Goal: Transaction & Acquisition: Purchase product/service

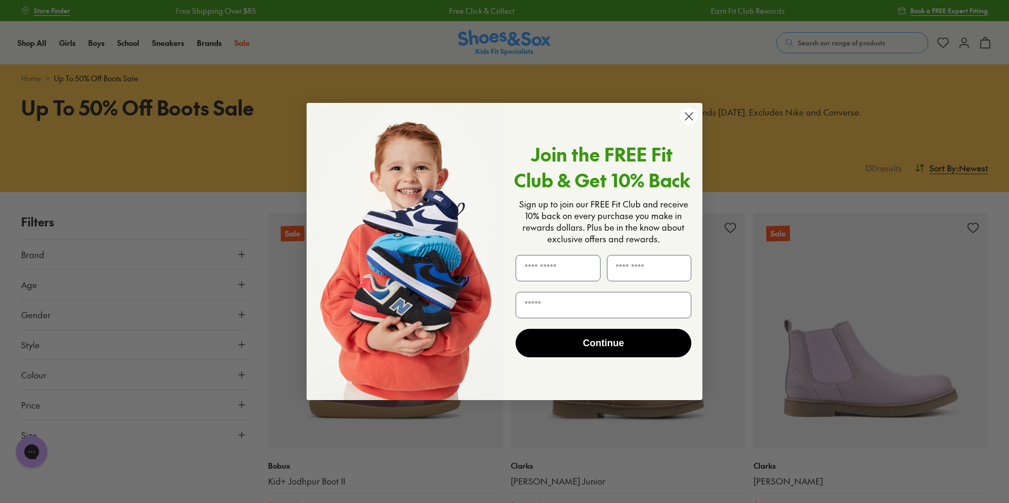
click at [685, 112] on circle "Close dialog" at bounding box center [688, 116] width 17 height 17
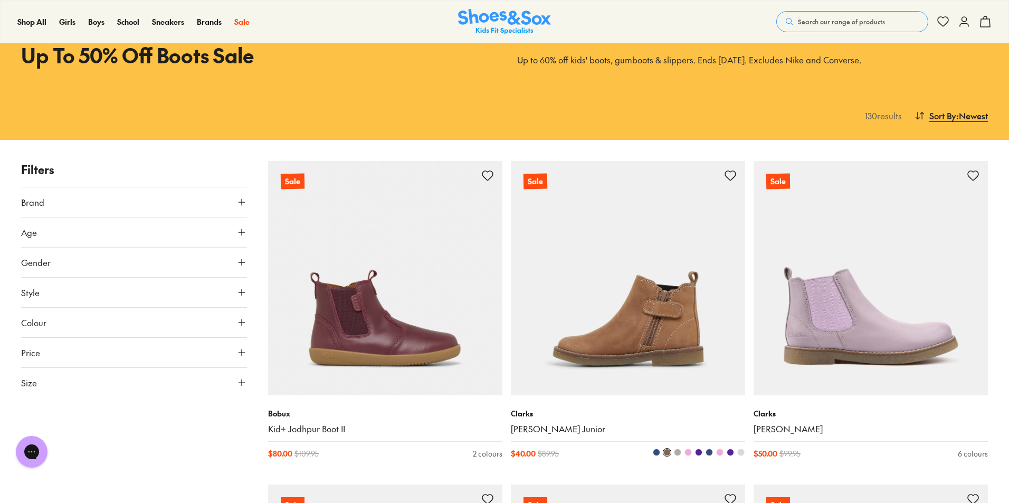
scroll to position [53, 0]
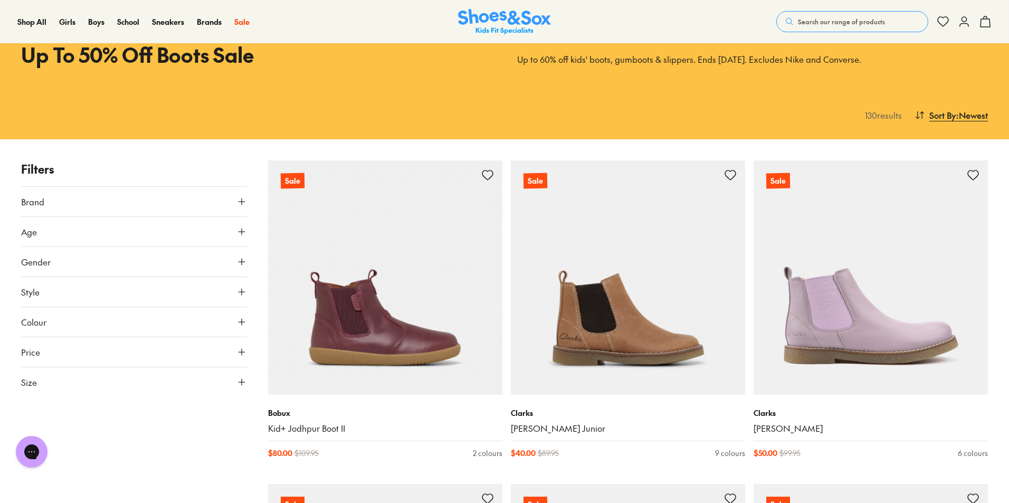
click at [203, 263] on button "Gender" at bounding box center [134, 262] width 226 height 30
click at [147, 293] on label "Boys" at bounding box center [161, 293] width 55 height 20
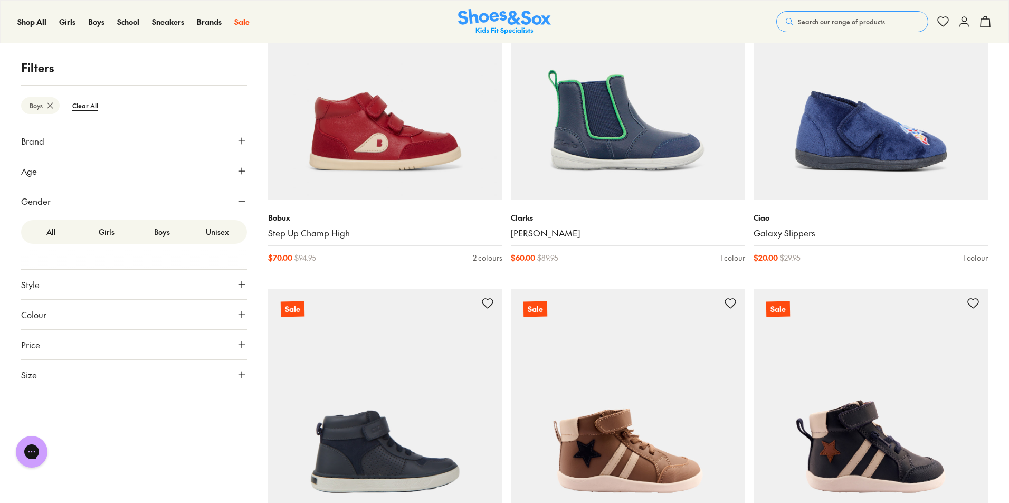
scroll to position [1565, 0]
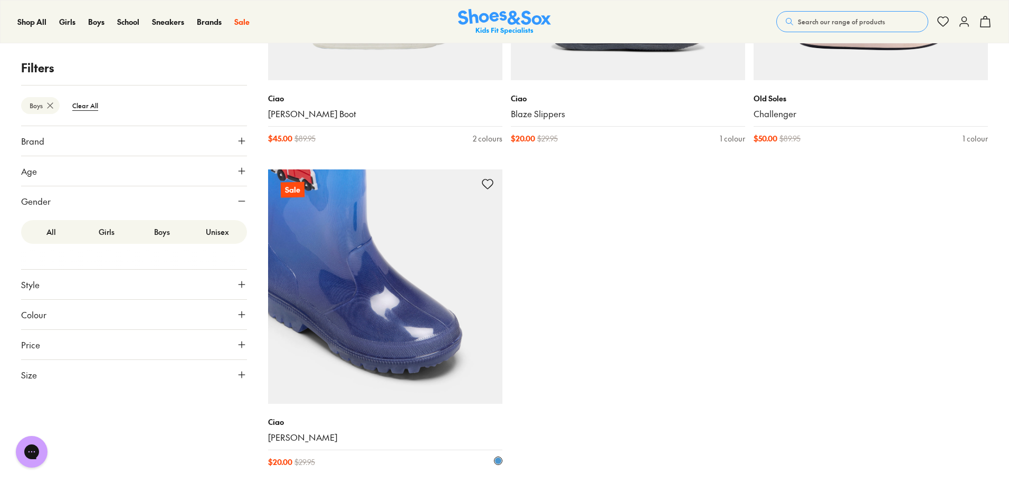
scroll to position [4250, 0]
click at [346, 308] on img at bounding box center [385, 286] width 234 height 234
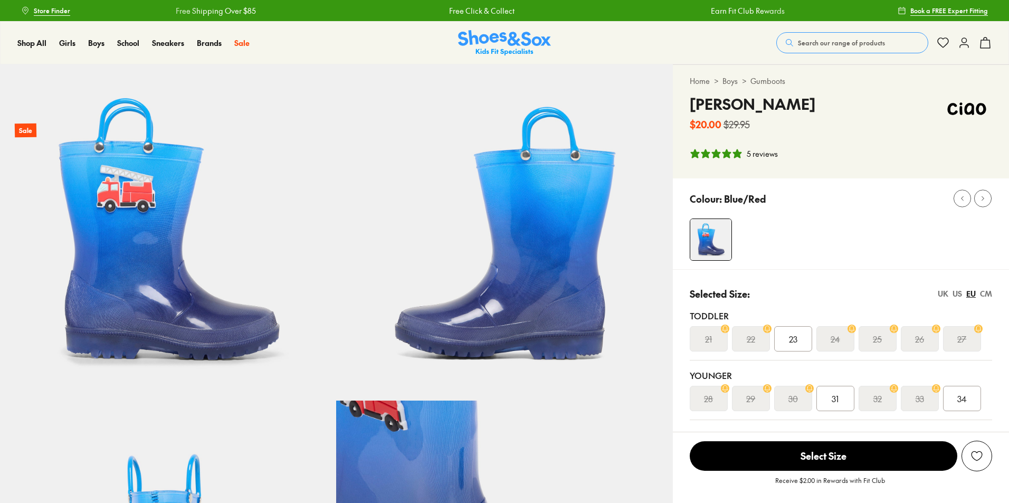
select select "*"
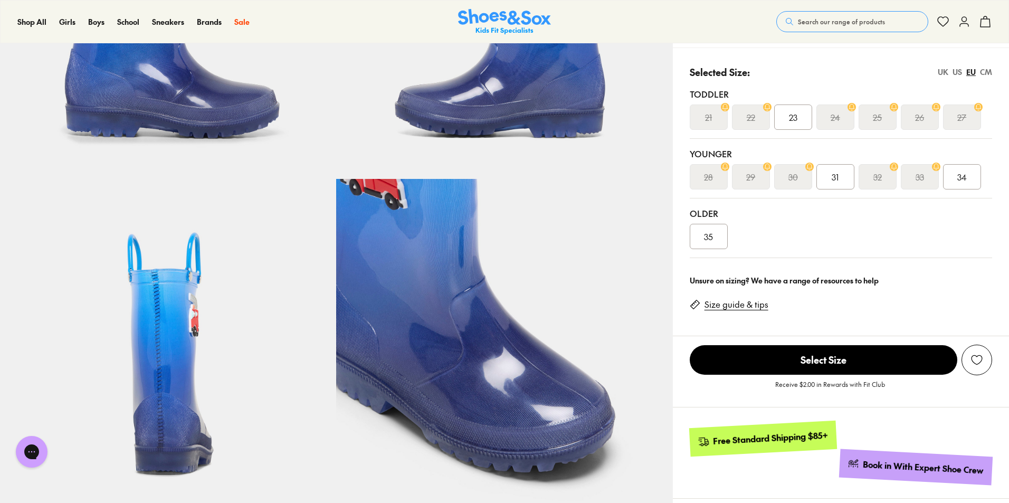
scroll to position [264, 0]
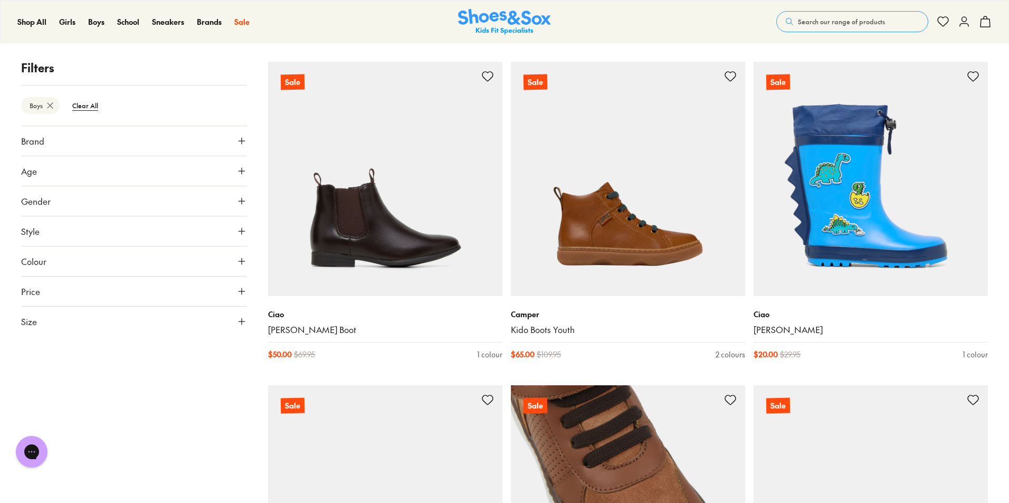
scroll to position [177, 0]
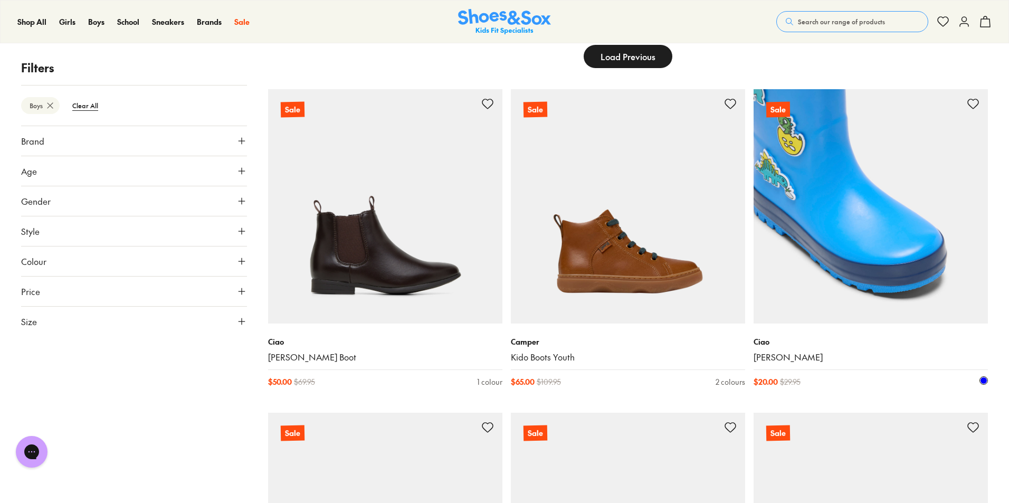
click at [955, 238] on img at bounding box center [871, 206] width 234 height 234
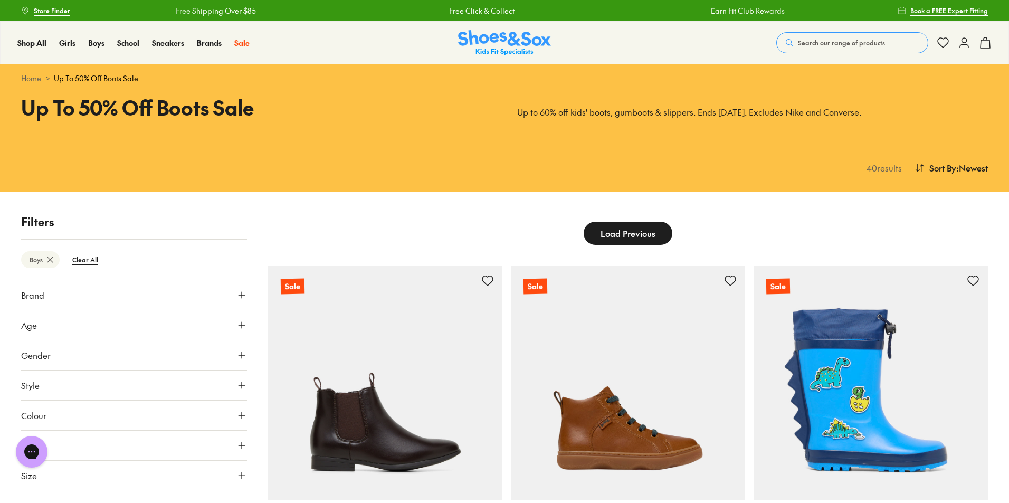
click at [646, 236] on span "Load Previous" at bounding box center [628, 233] width 55 height 13
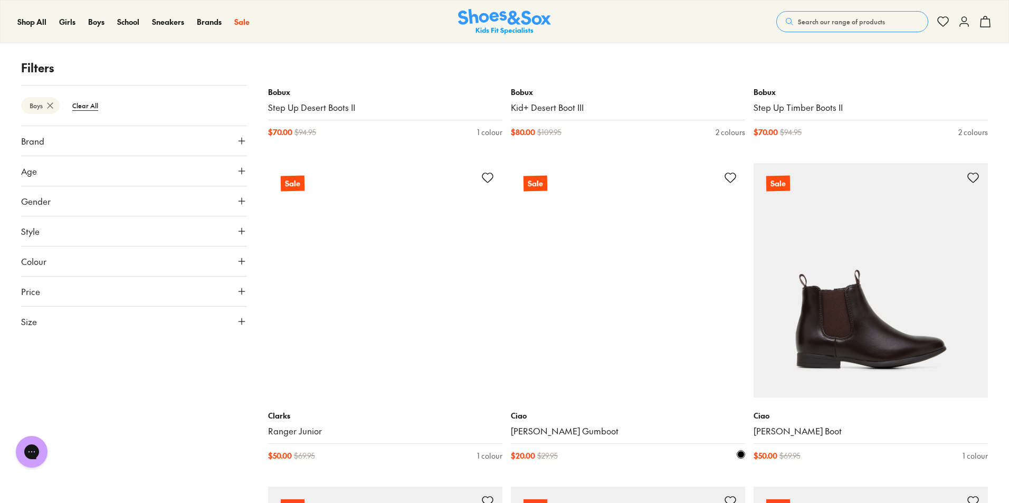
scroll to position [3273, 0]
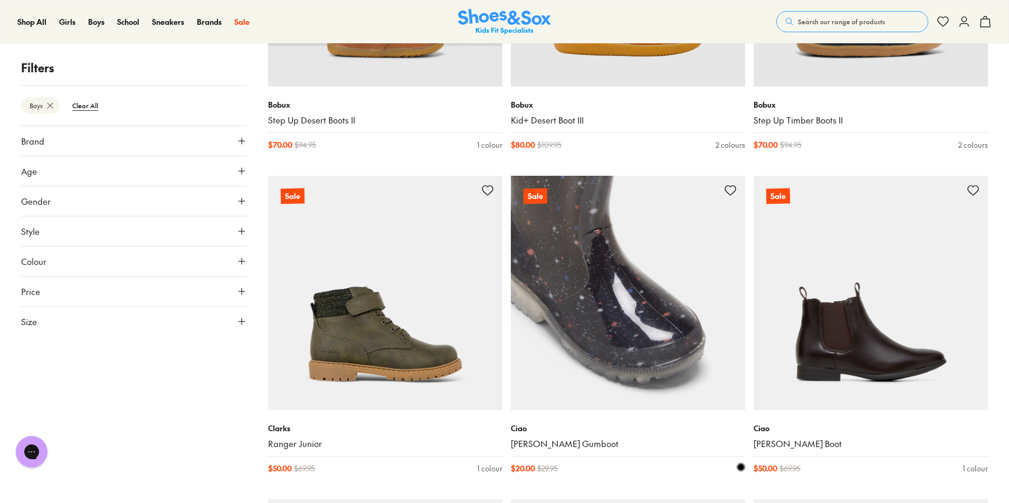
click at [609, 257] on img at bounding box center [628, 293] width 234 height 234
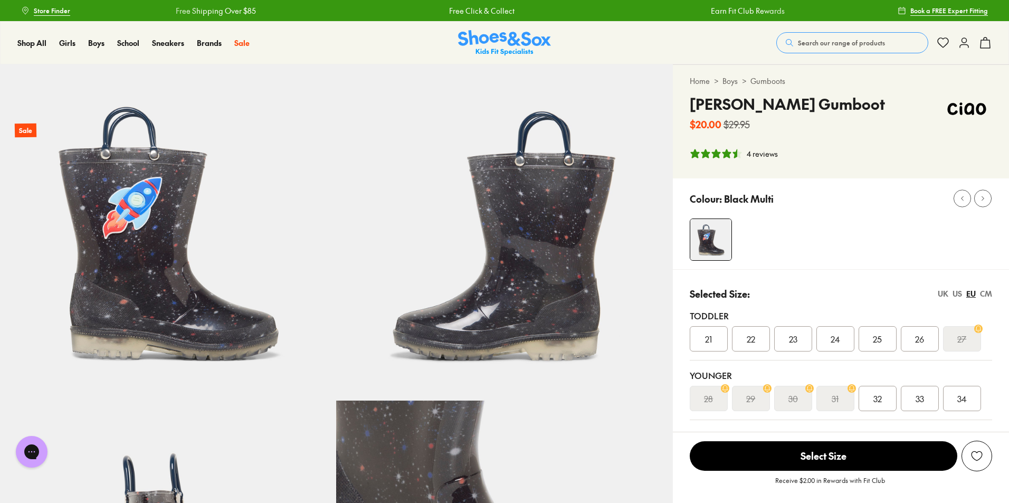
select select "*"
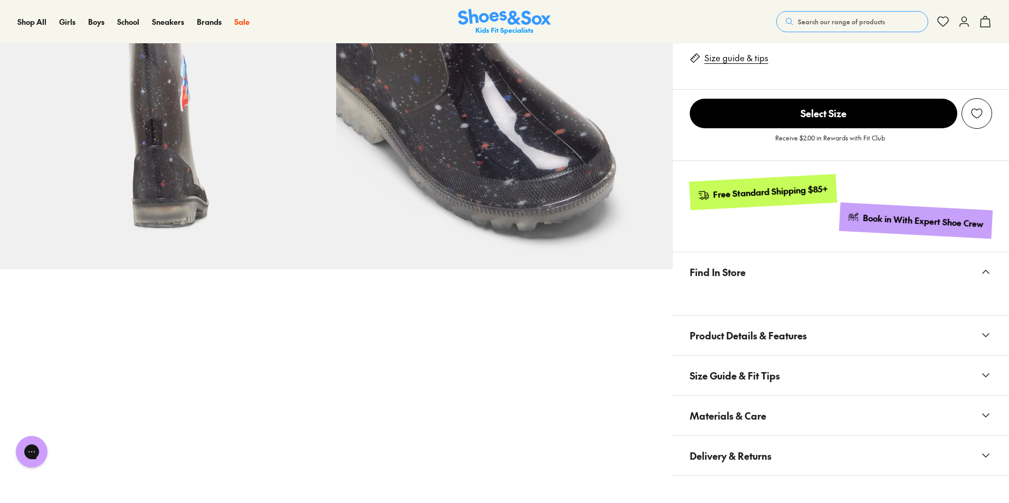
scroll to position [211, 0]
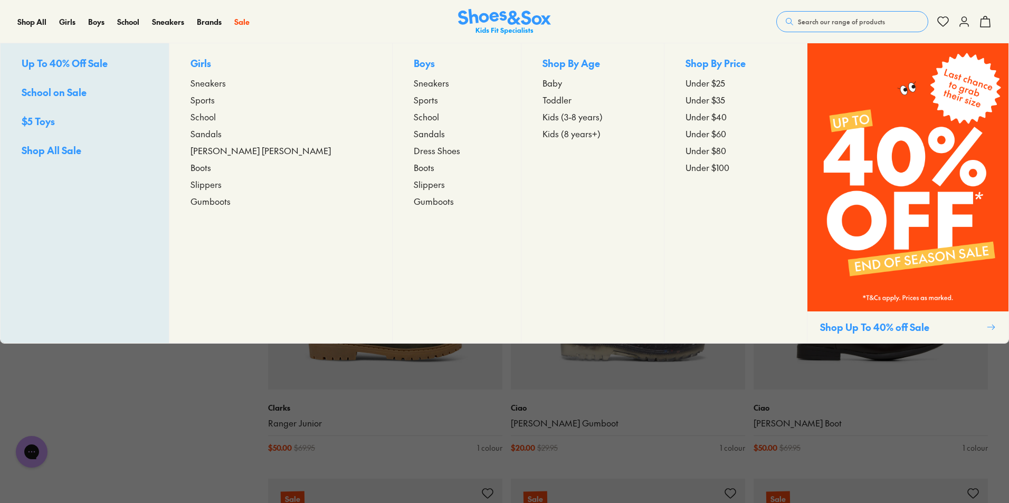
click at [83, 67] on span "Up To 40% Off Sale" at bounding box center [65, 62] width 86 height 13
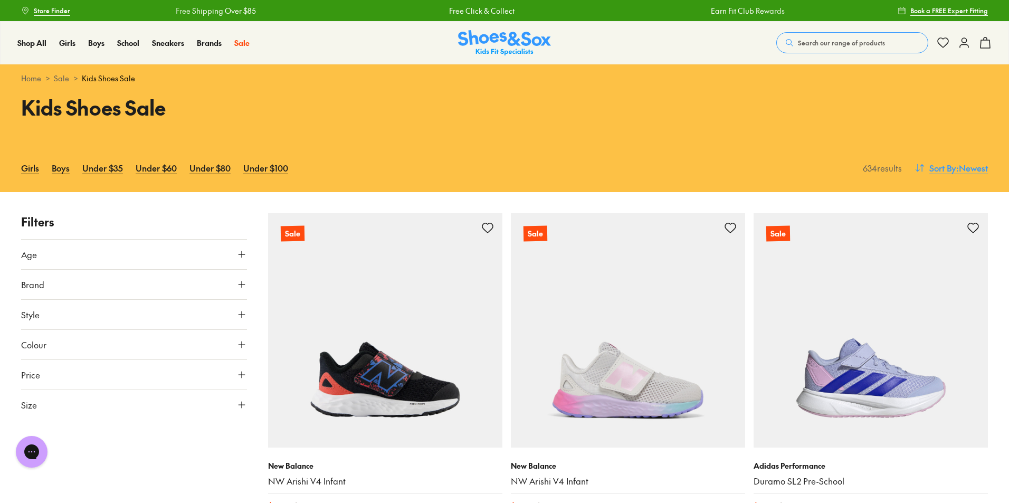
click at [957, 168] on span ": Newest" at bounding box center [973, 168] width 32 height 13
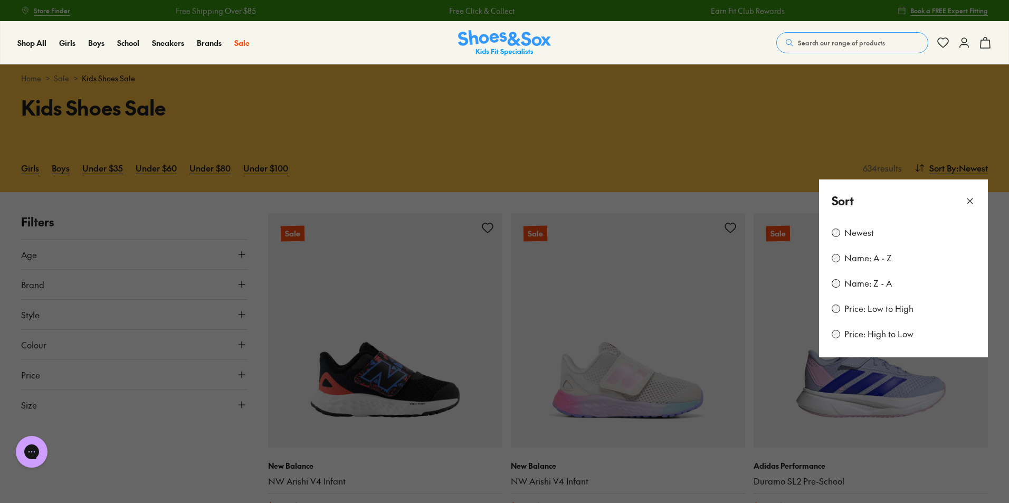
click at [872, 305] on label "Price: Low to High" at bounding box center [879, 309] width 69 height 12
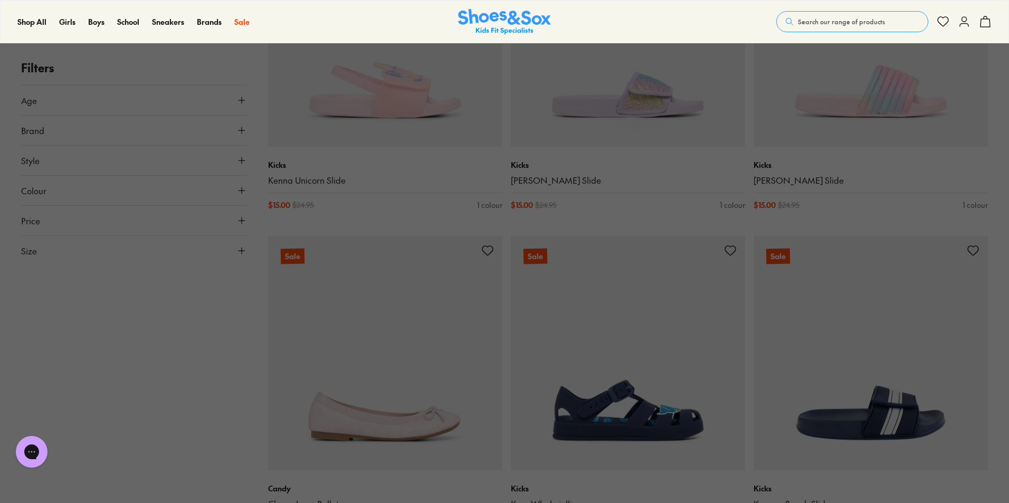
scroll to position [1444, 0]
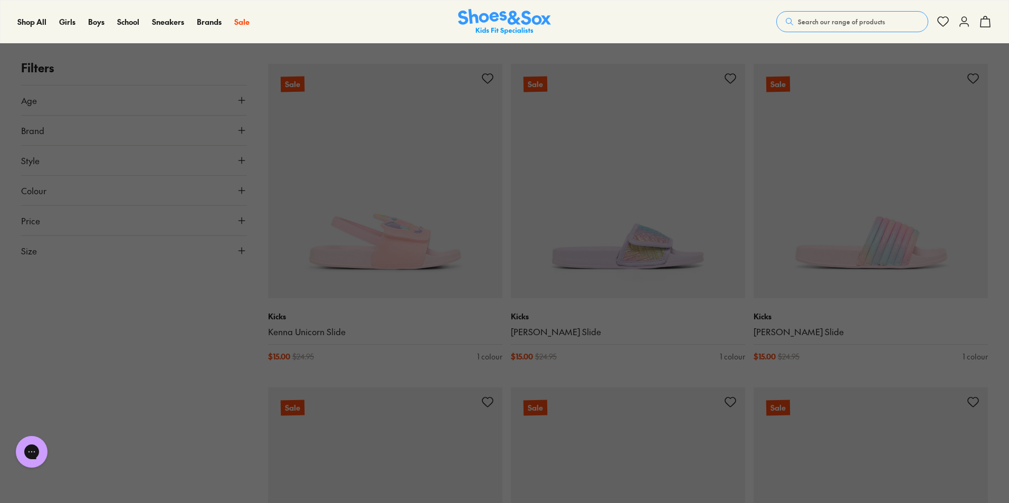
click at [168, 358] on button at bounding box center [504, 251] width 1009 height 503
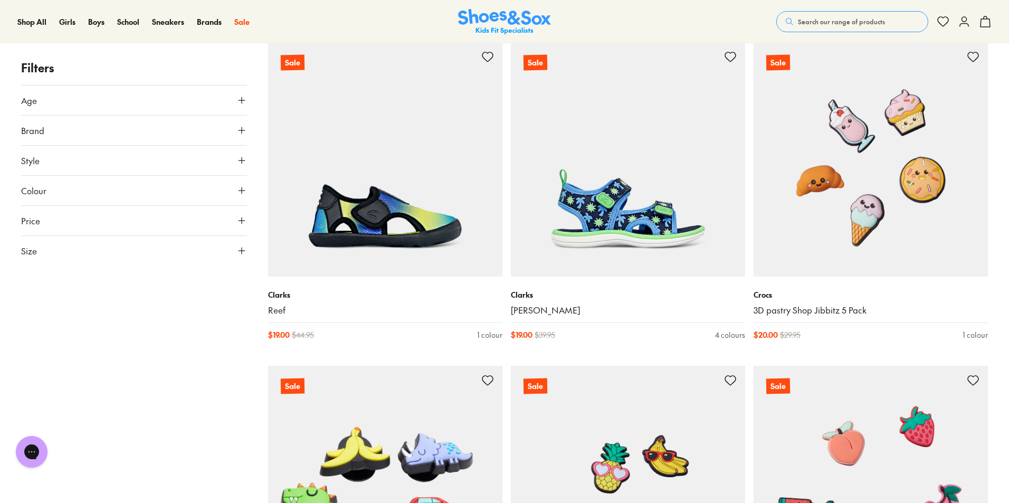
scroll to position [2791, 0]
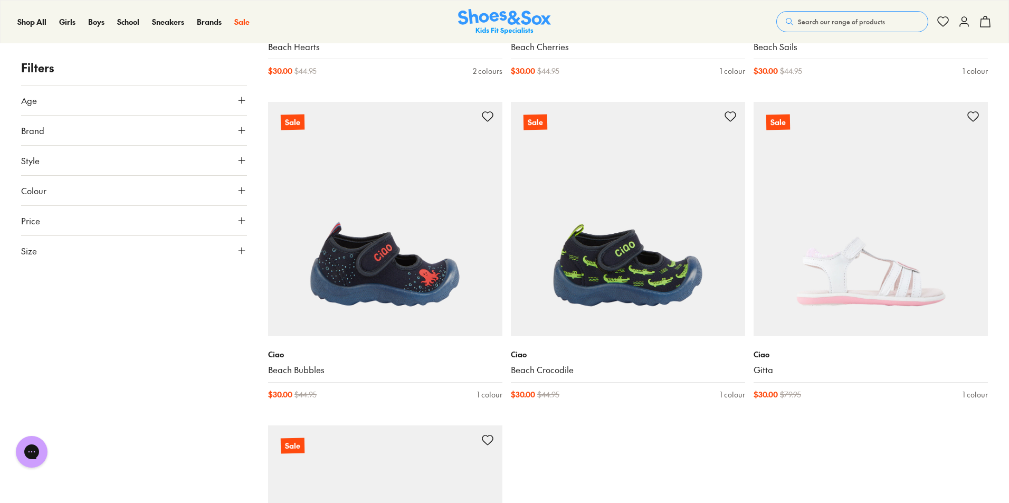
scroll to position [6590, 0]
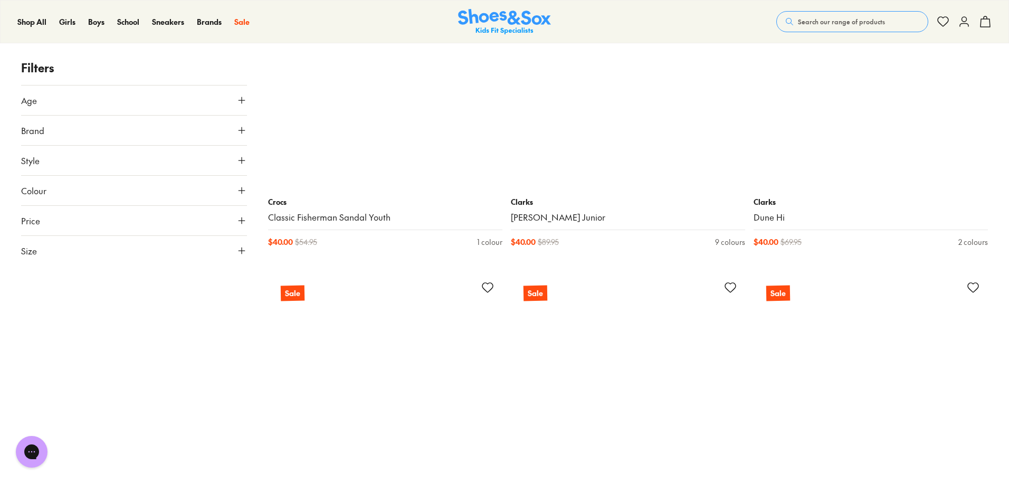
scroll to position [8528, 0]
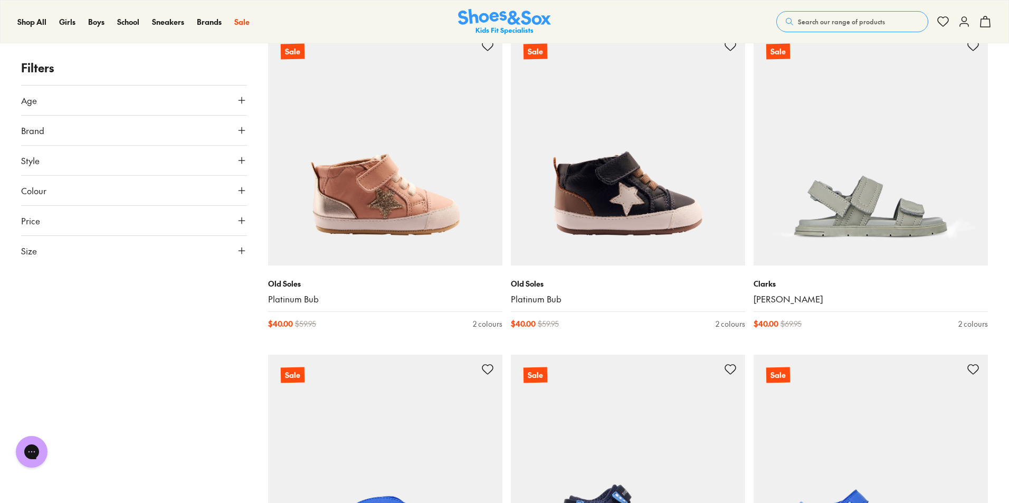
scroll to position [13015, 0]
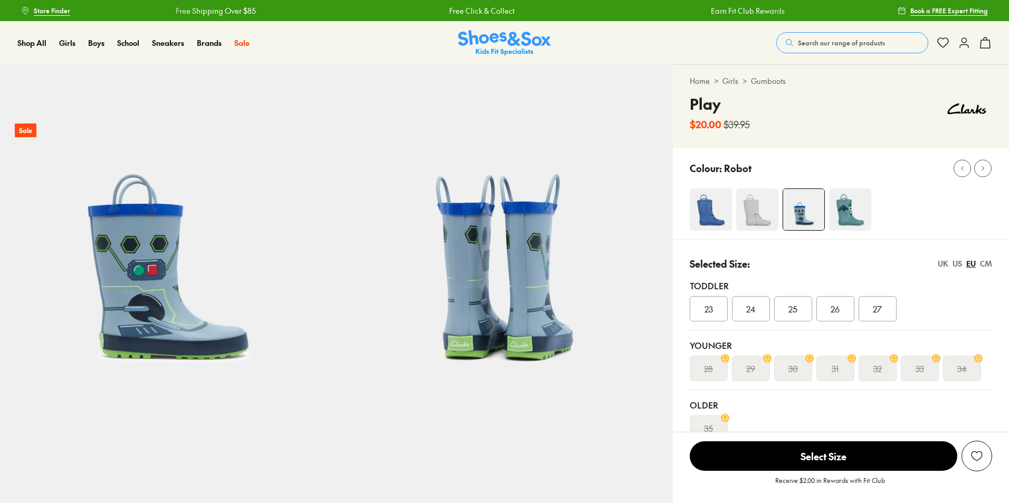
select select "*"
click at [848, 207] on img at bounding box center [850, 209] width 42 height 42
